Goal: Transaction & Acquisition: Purchase product/service

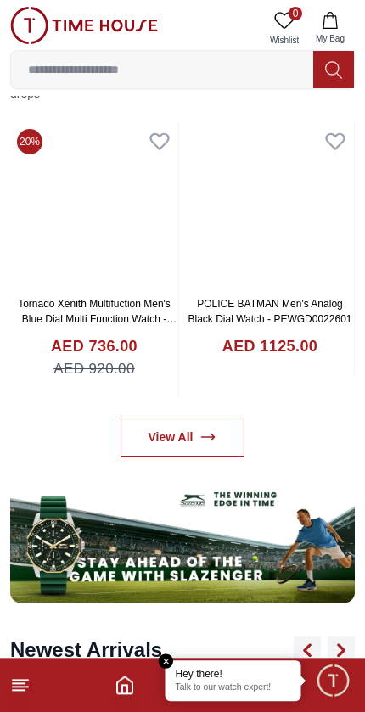
scroll to position [740, 0]
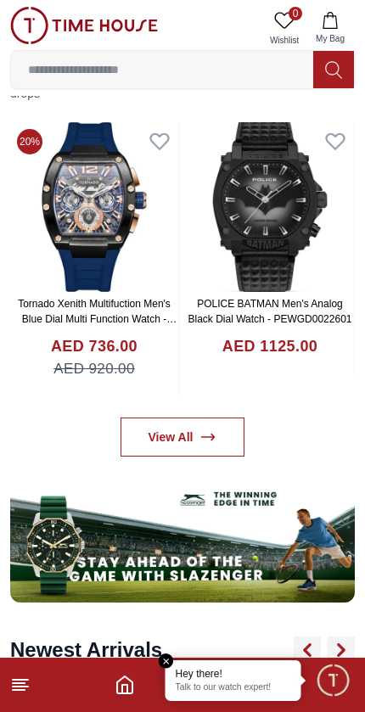
click at [81, 80] on input at bounding box center [162, 70] width 302 height 34
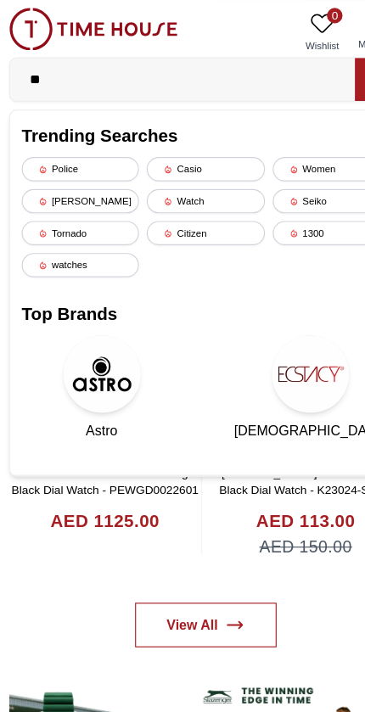
type input "*"
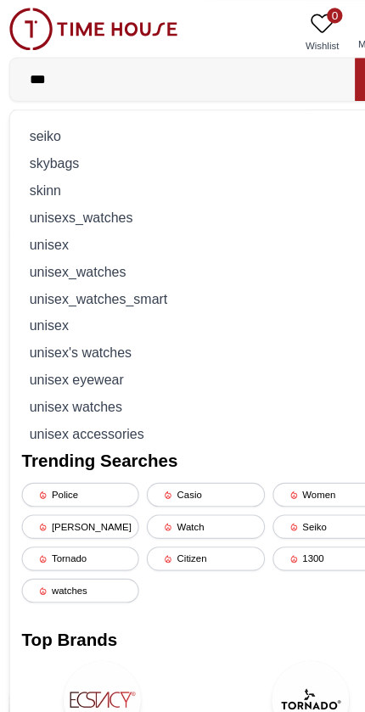
type input "***"
click at [45, 131] on div "skybags" at bounding box center [182, 143] width 323 height 24
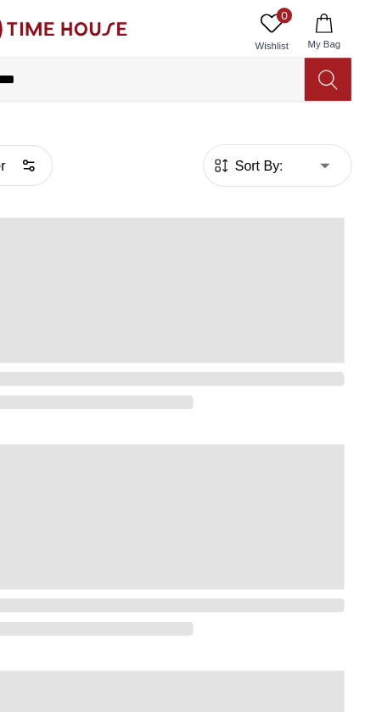
scroll to position [0, 1]
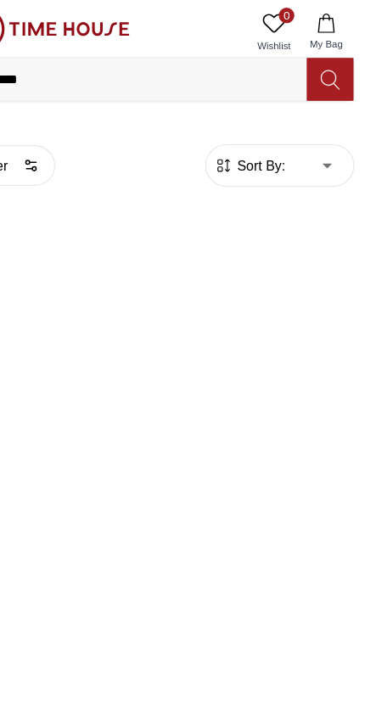
click at [61, 70] on input "*******" at bounding box center [162, 70] width 302 height 34
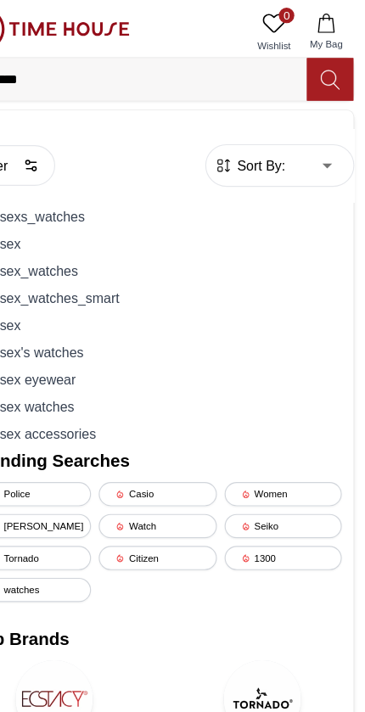
scroll to position [0, 0]
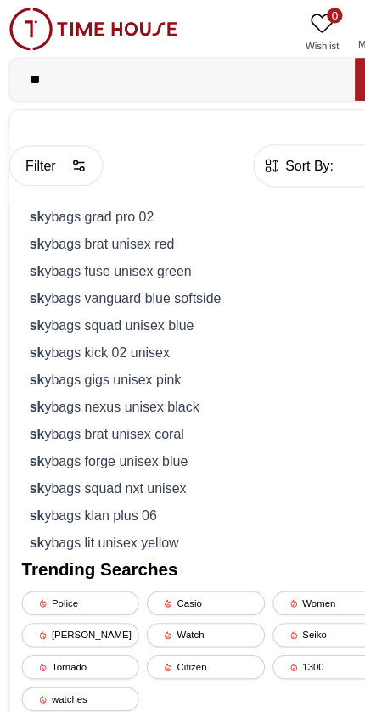
type input "*"
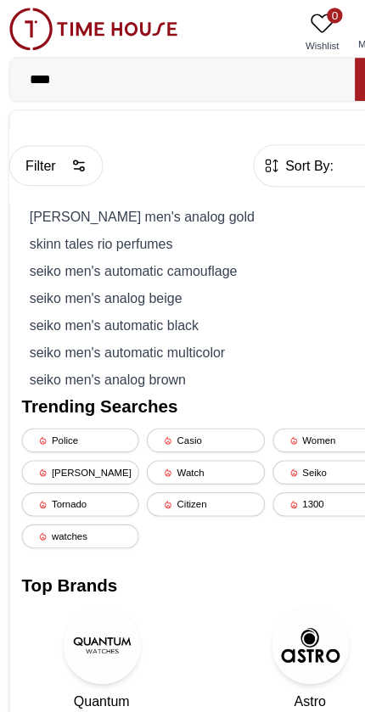
type input "****"
click at [49, 193] on div "seiko men's analog gold" at bounding box center [182, 190] width 323 height 24
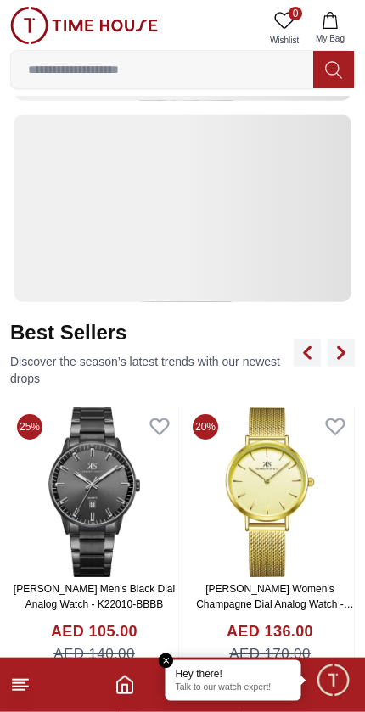
scroll to position [498, 0]
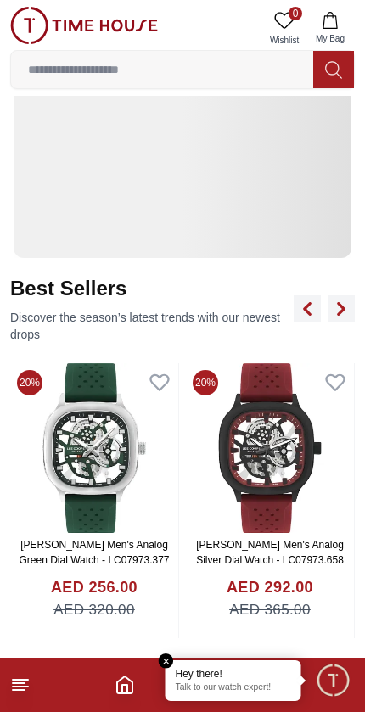
click at [163, 372] on icon at bounding box center [160, 382] width 24 height 24
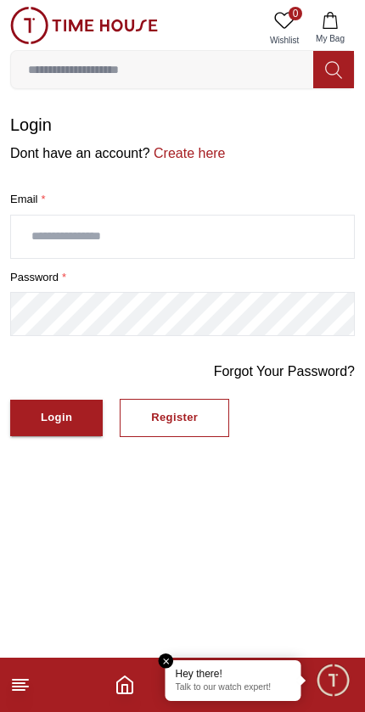
click at [60, 400] on button "Login" at bounding box center [56, 418] width 93 height 37
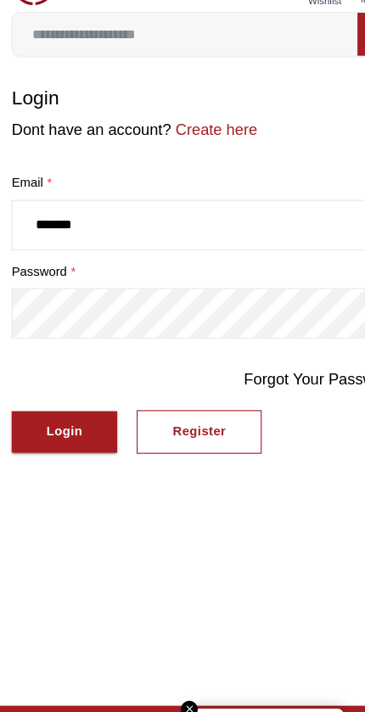
type input "*******"
click at [48, 400] on button "Login" at bounding box center [56, 418] width 93 height 37
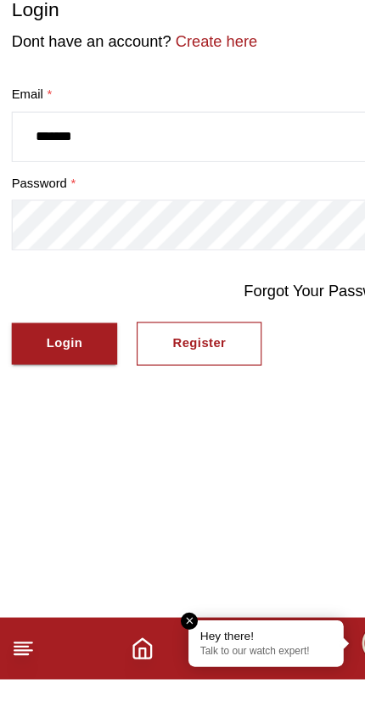
click at [56, 400] on button "Login" at bounding box center [56, 418] width 93 height 37
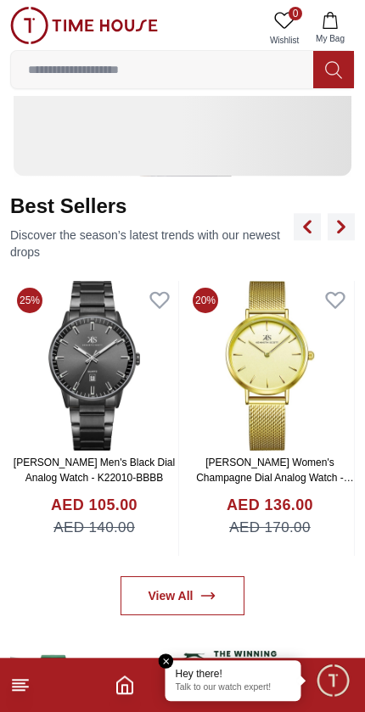
scroll to position [581, 0]
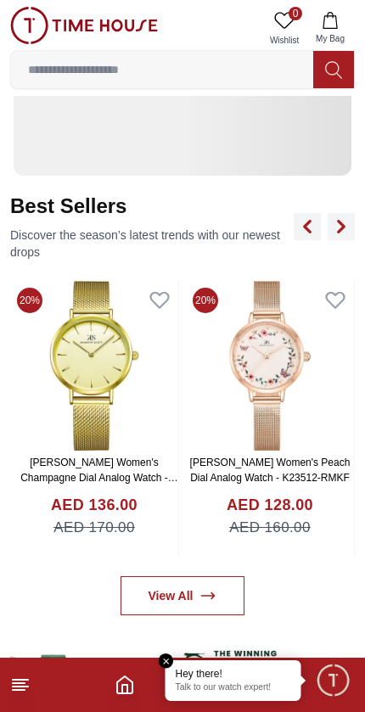
click at [206, 595] on icon at bounding box center [208, 597] width 13 height 6
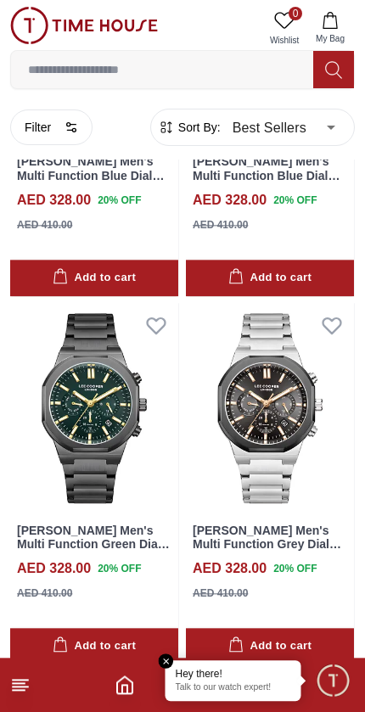
scroll to position [1005, 0]
click at [248, 680] on div "Hey there!" at bounding box center [233, 674] width 115 height 14
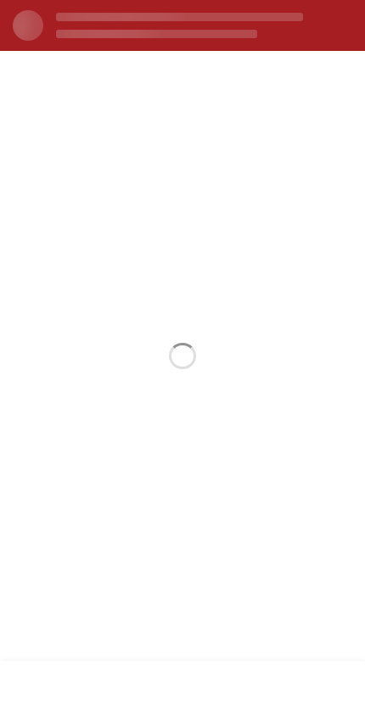
scroll to position [0, 0]
